Goal: Information Seeking & Learning: Learn about a topic

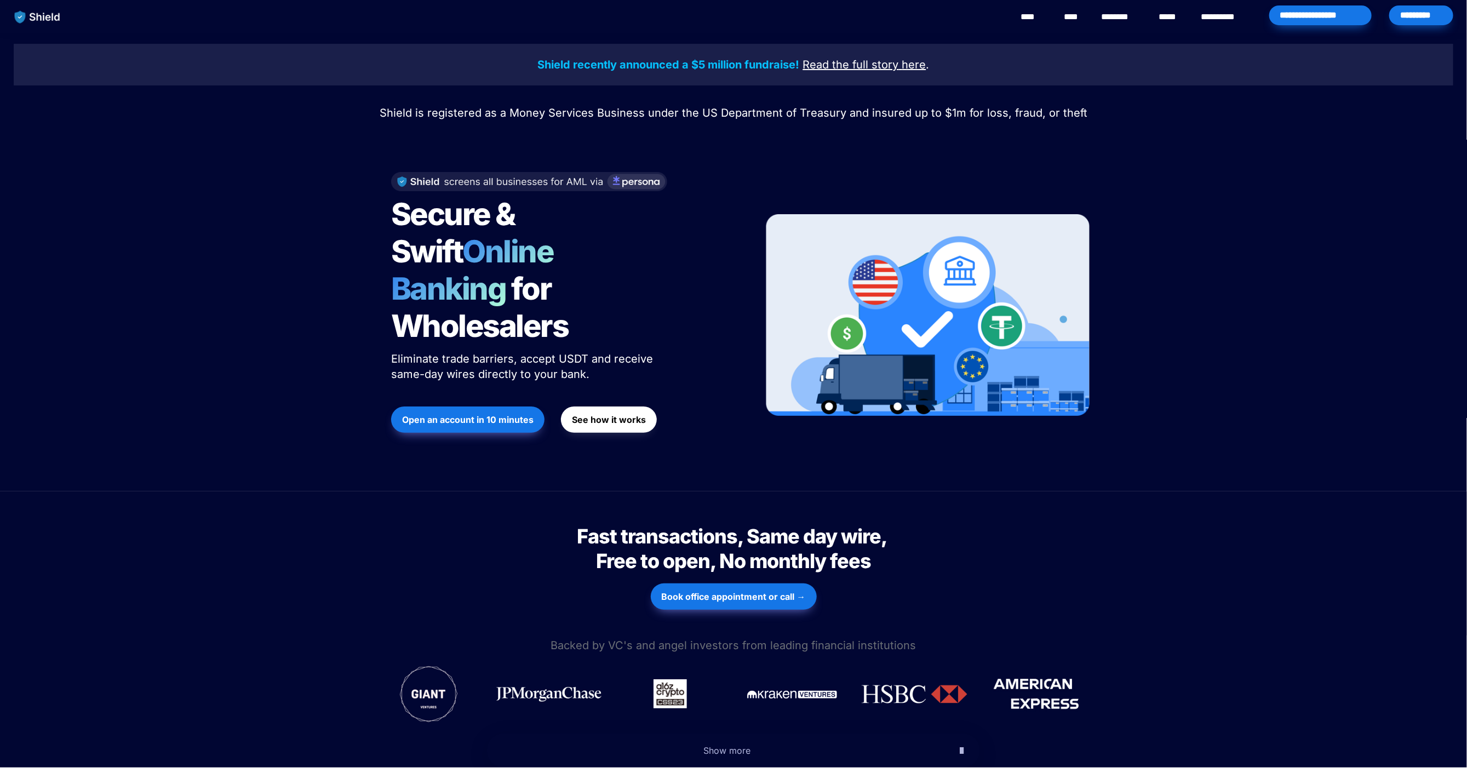
click at [1116, 16] on link "********" at bounding box center [1120, 16] width 39 height 13
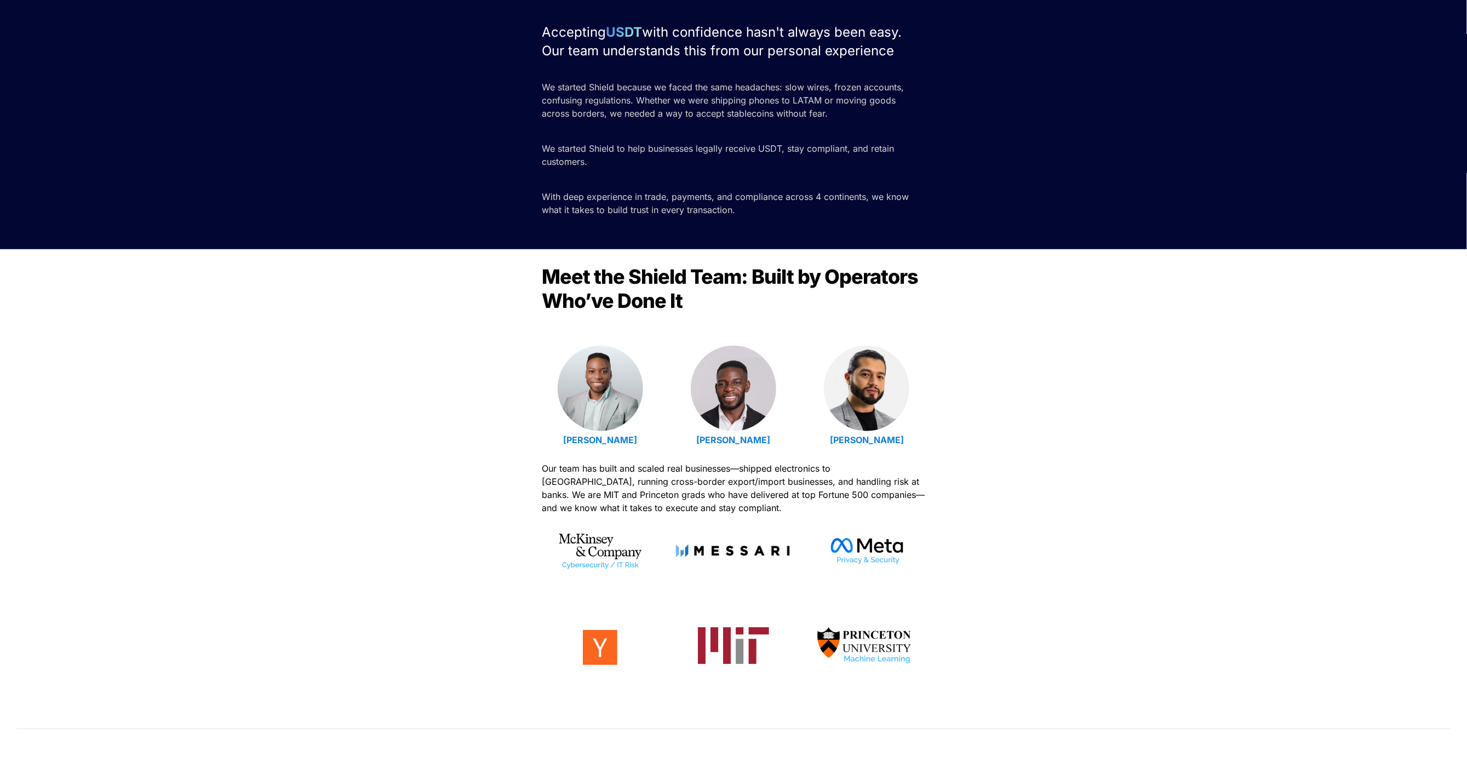
scroll to position [105, 0]
click at [586, 440] on strong "[PERSON_NAME]" at bounding box center [600, 440] width 74 height 11
click at [750, 438] on strong "Isaiah Udotong" at bounding box center [733, 440] width 74 height 11
click at [872, 439] on strong "Luis Carchi" at bounding box center [867, 440] width 74 height 11
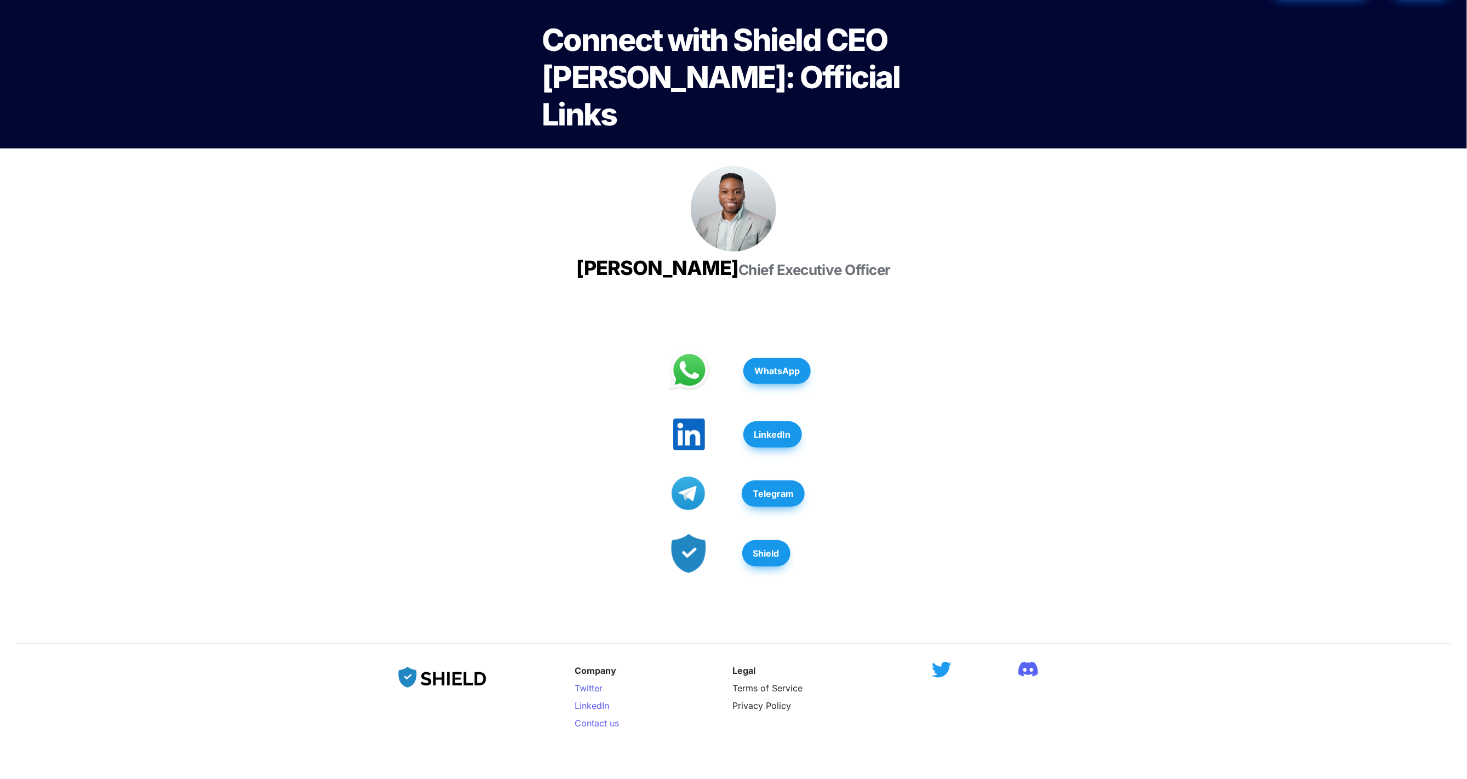
scroll to position [27, 0]
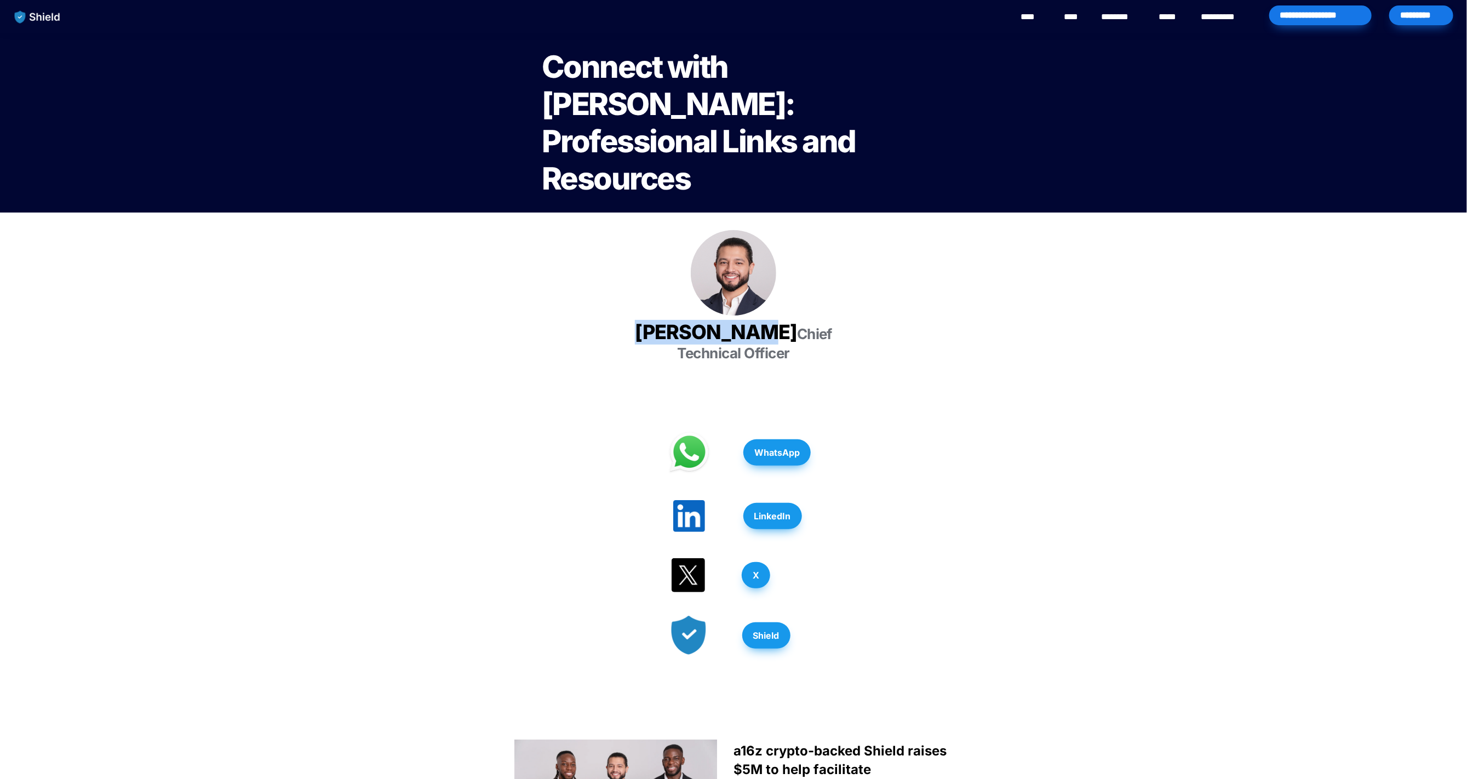
drag, startPoint x: 674, startPoint y: 289, endPoint x: 786, endPoint y: 293, distance: 111.9
click at [786, 316] on h3 "[PERSON_NAME] Chief Technical Officer" at bounding box center [734, 342] width 274 height 52
copy span "[PERSON_NAME]"
click at [1131, 16] on link "********" at bounding box center [1120, 16] width 39 height 13
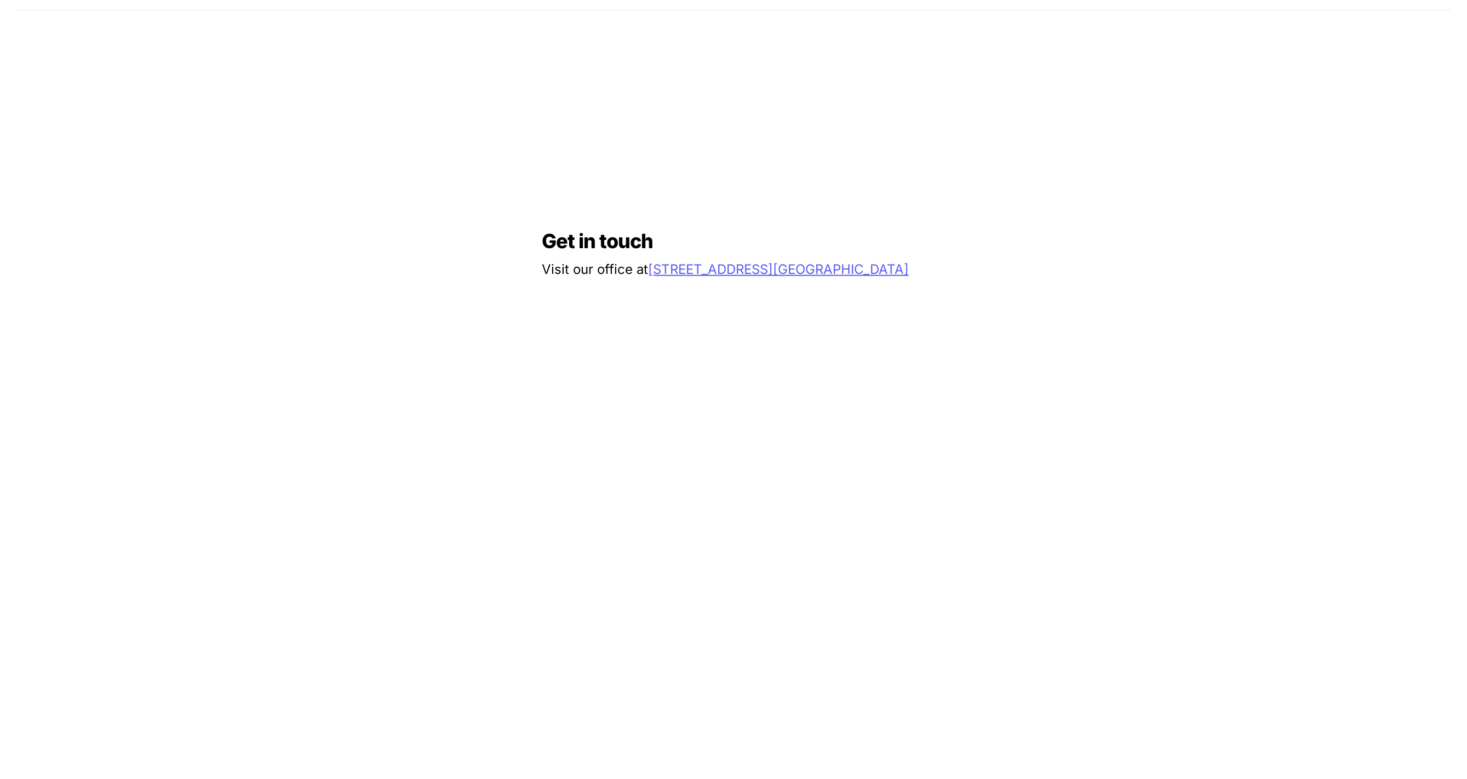
scroll to position [898, 0]
